Goal: Information Seeking & Learning: Learn about a topic

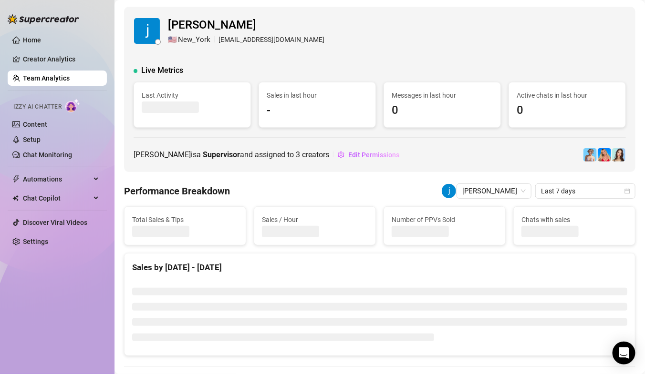
click at [31, 82] on link "Team Analytics" at bounding box center [46, 78] width 47 height 8
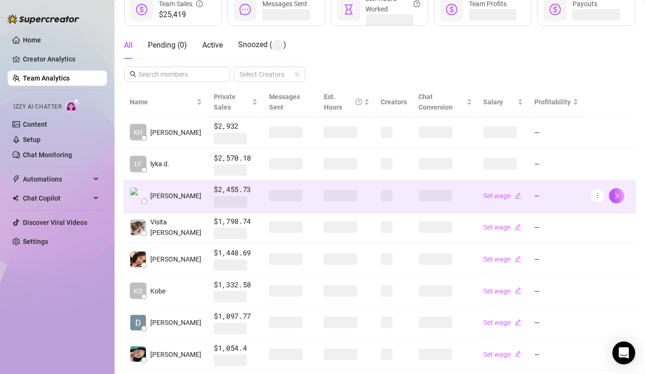
scroll to position [160, 0]
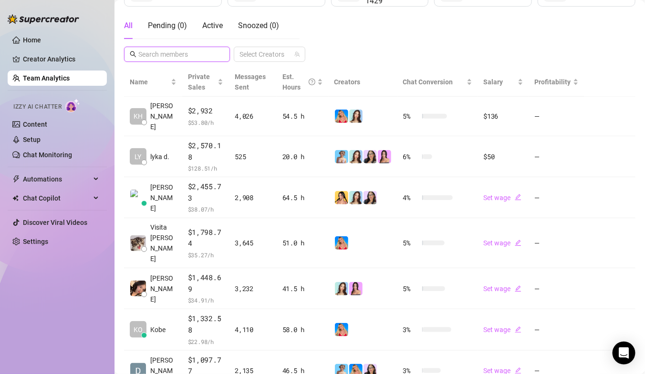
click at [186, 51] on input "text" at bounding box center [177, 54] width 78 height 10
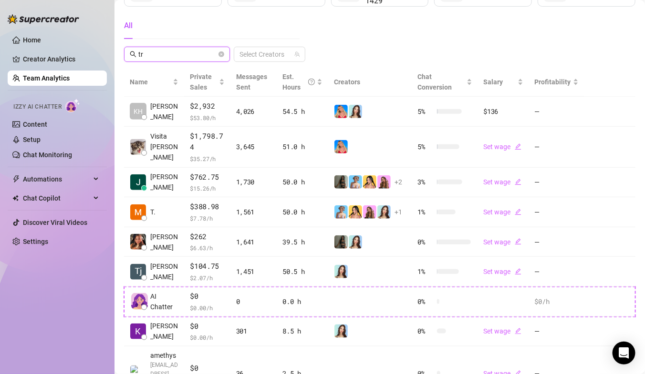
scroll to position [0, 0]
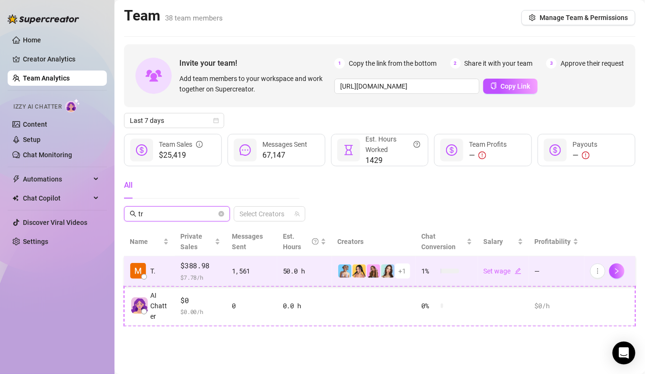
type input "tr"
click at [157, 274] on td "T." at bounding box center [149, 272] width 51 height 30
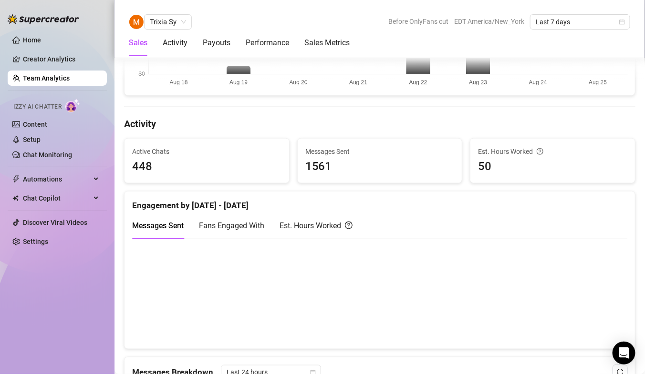
scroll to position [289, 0]
